Goal: Information Seeking & Learning: Learn about a topic

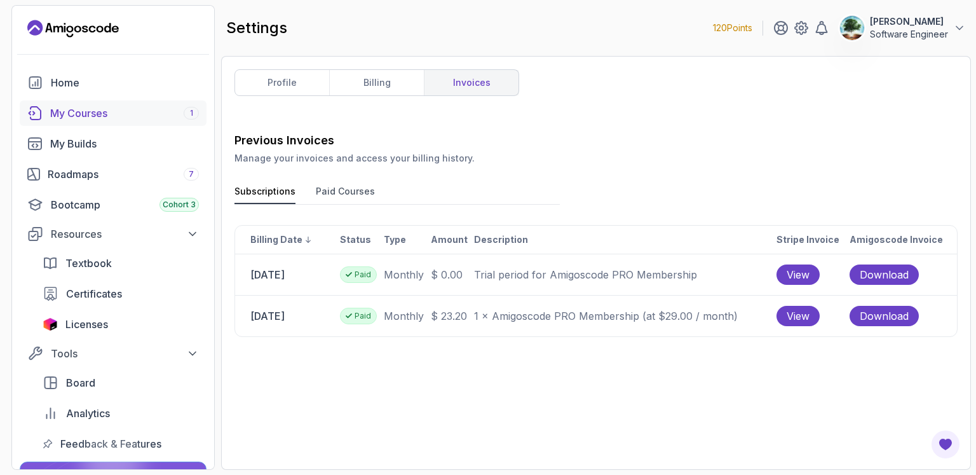
click at [98, 111] on div "My Courses 1" at bounding box center [124, 112] width 149 height 15
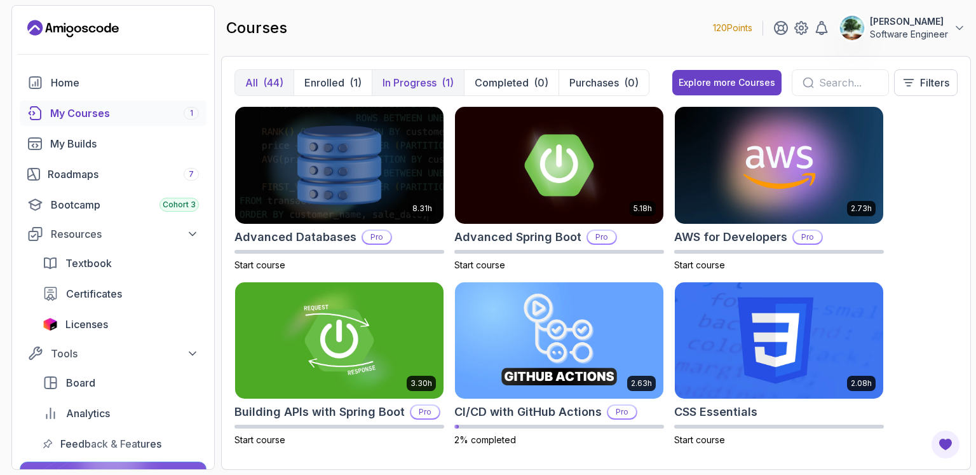
click at [398, 79] on p "In Progress" at bounding box center [409, 82] width 54 height 15
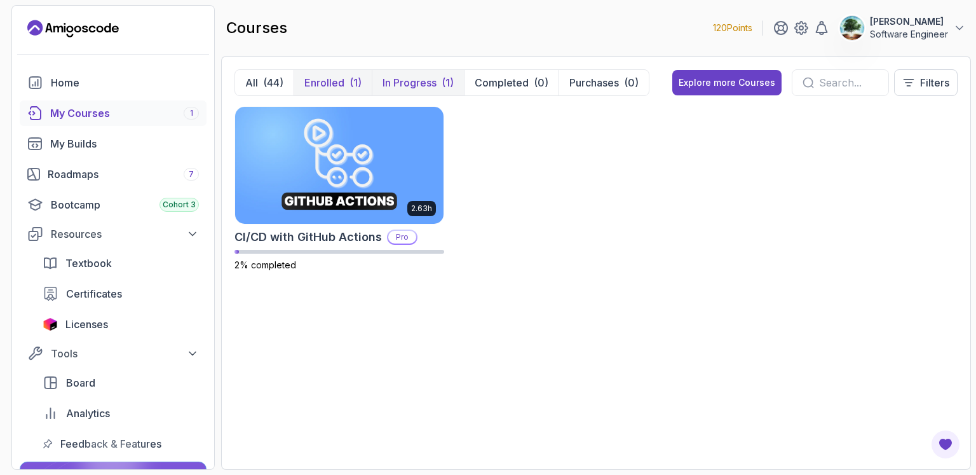
click at [335, 84] on p "Enrolled" at bounding box center [324, 82] width 40 height 15
click at [330, 86] on p "Enrolled" at bounding box center [324, 82] width 40 height 15
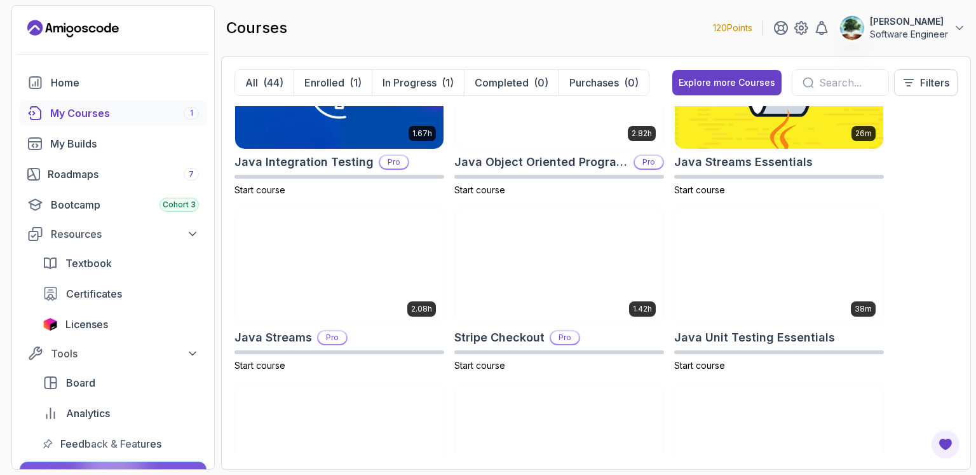
scroll to position [1185, 0]
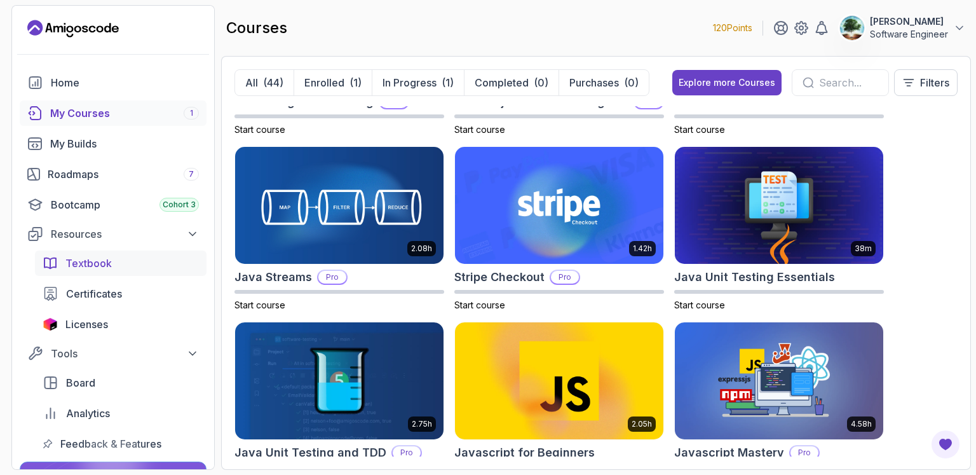
click at [83, 262] on span "Textbook" at bounding box center [88, 262] width 46 height 15
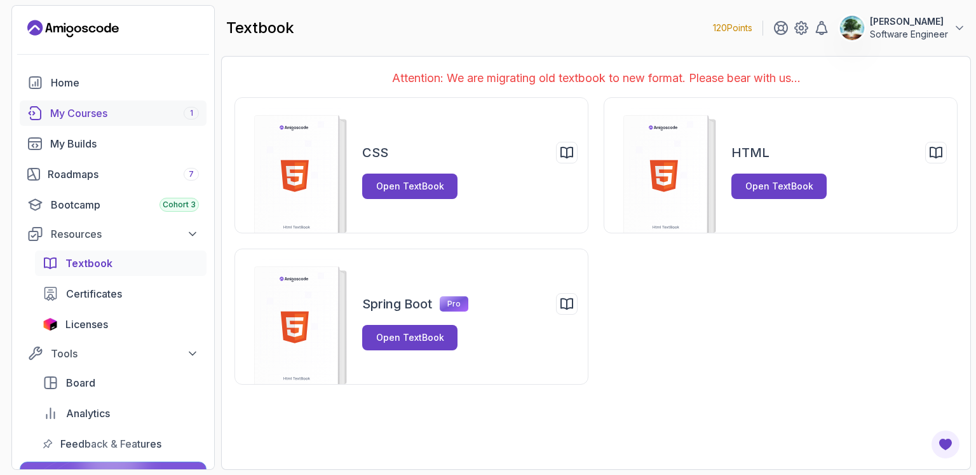
click at [107, 115] on div "My Courses 1" at bounding box center [124, 112] width 149 height 15
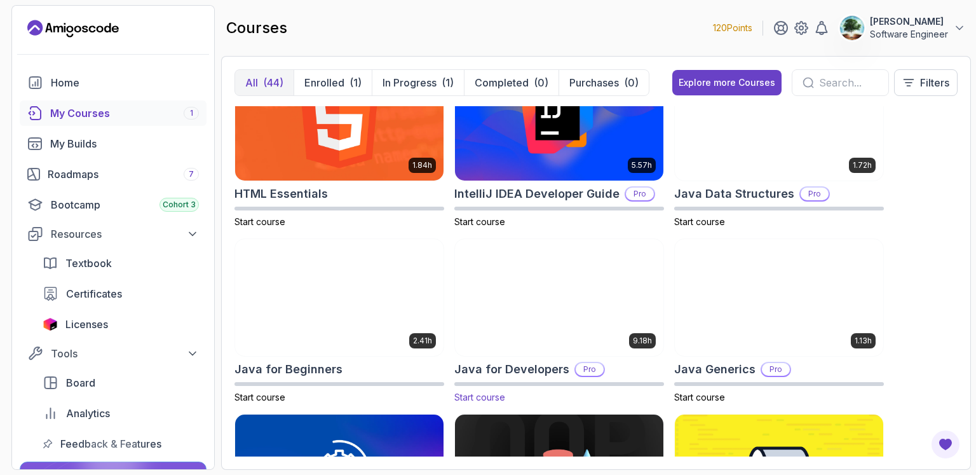
scroll to position [741, 0]
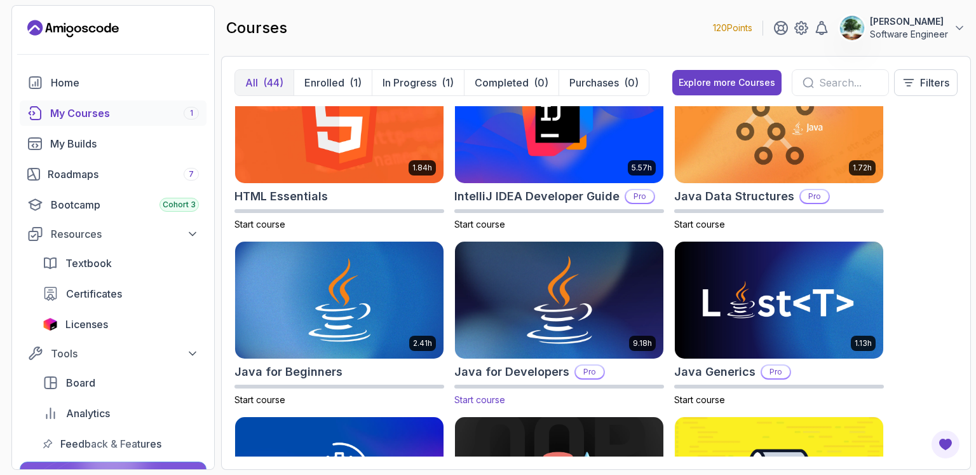
click at [537, 321] on img at bounding box center [559, 300] width 219 height 123
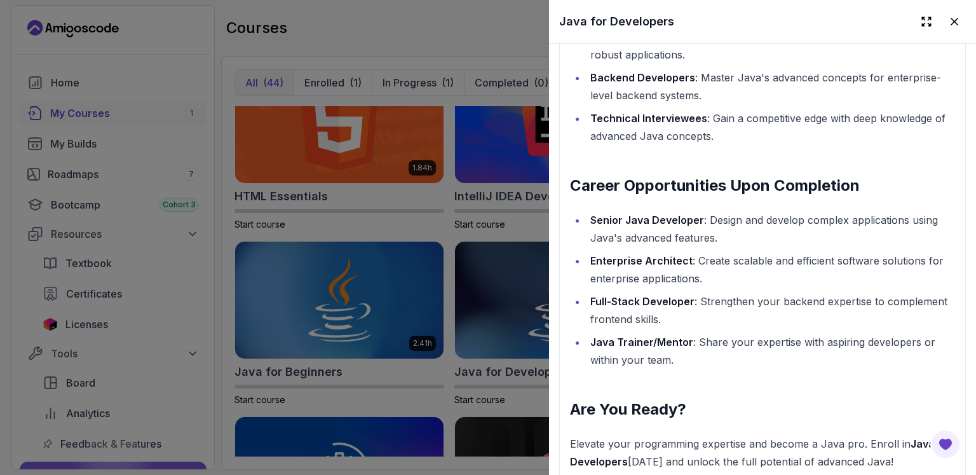
scroll to position [1630, 0]
